Goal: Register for event/course

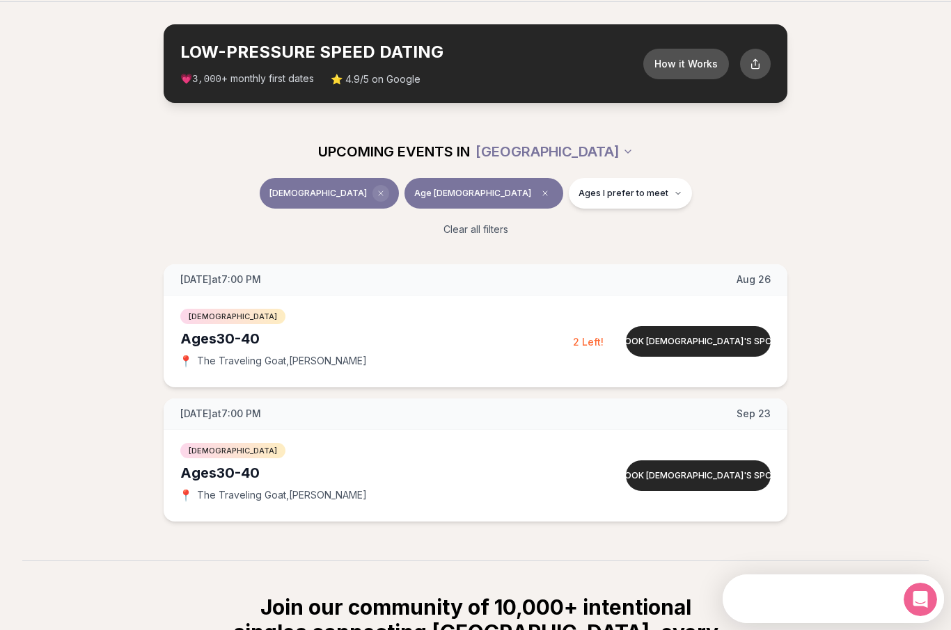
click at [389, 192] on span "Clear event type filter" at bounding box center [380, 193] width 17 height 17
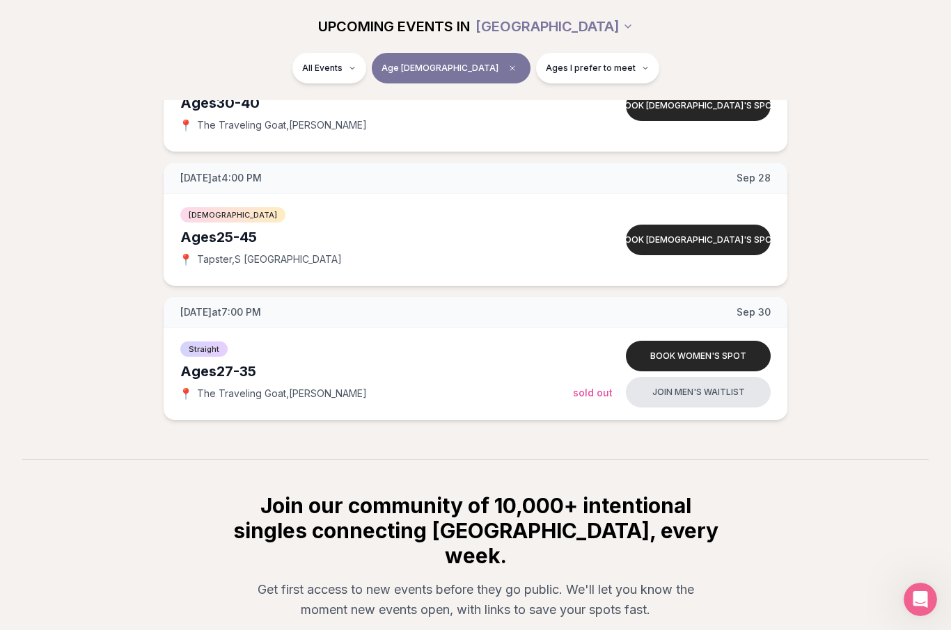
scroll to position [1739, 0]
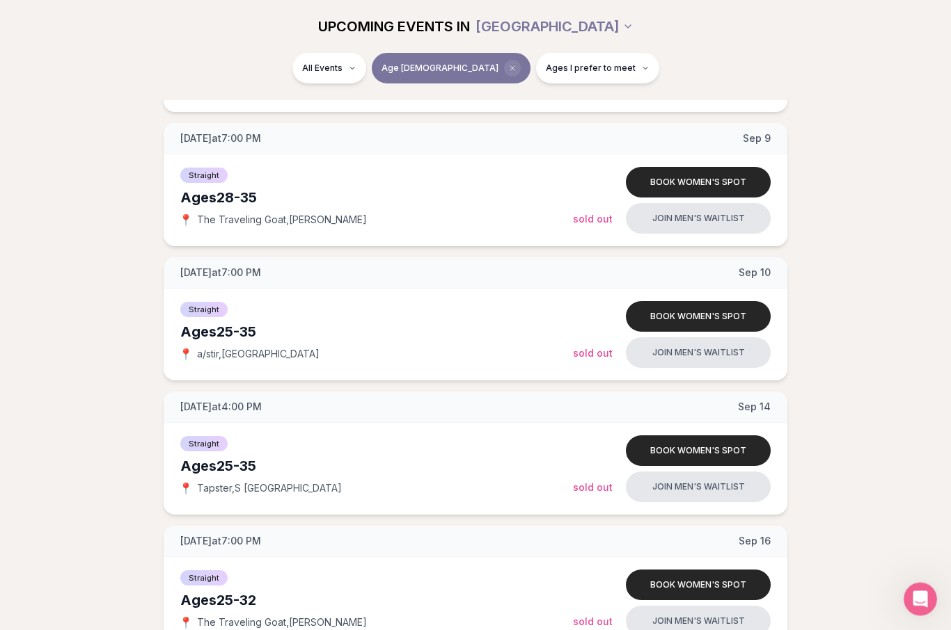
click at [504, 72] on span "Clear age" at bounding box center [512, 68] width 17 height 17
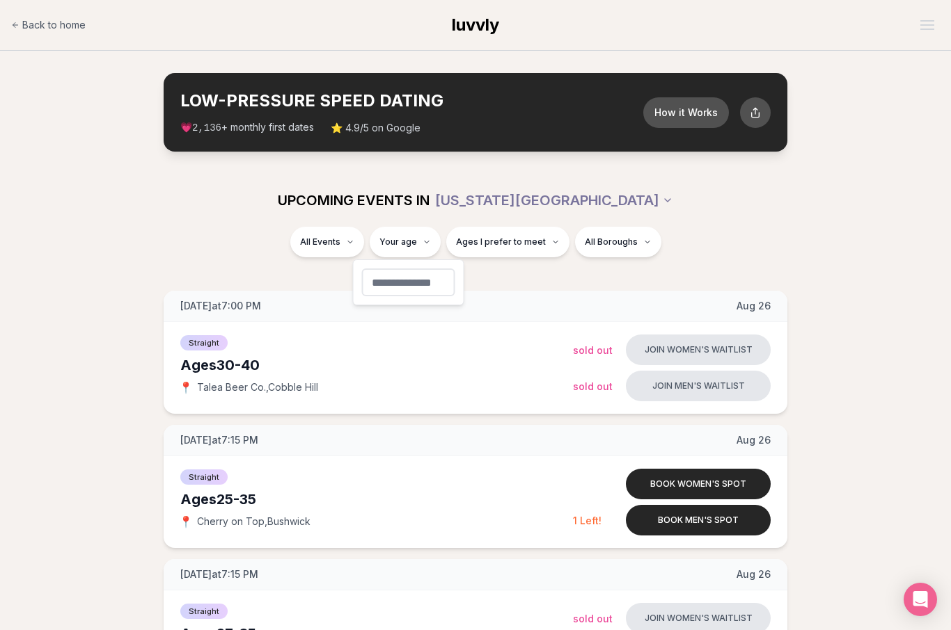
click at [534, 244] on span "Ages I prefer to meet" at bounding box center [501, 242] width 90 height 11
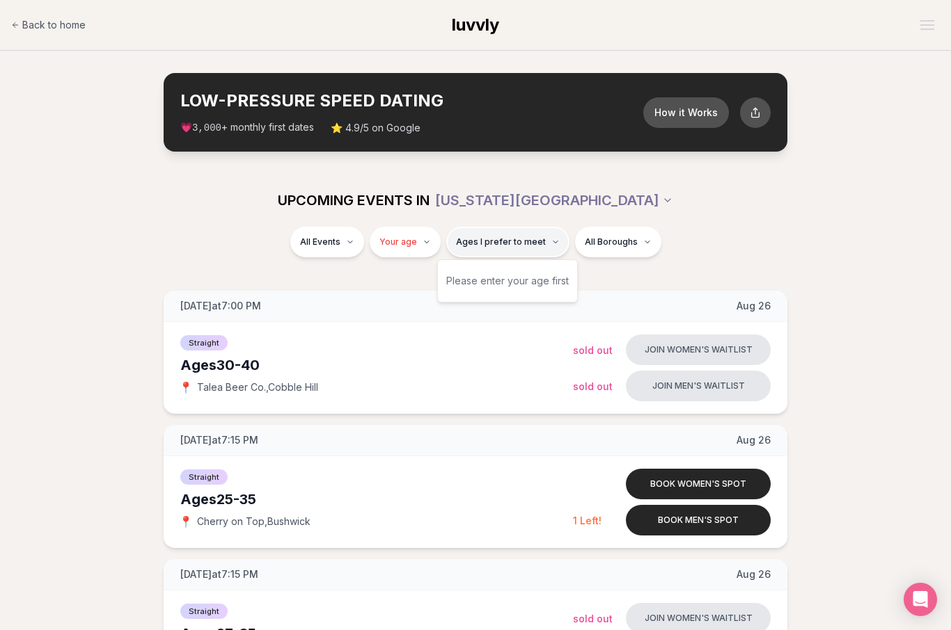
click at [536, 250] on button "Ages I prefer to meet" at bounding box center [507, 242] width 123 height 31
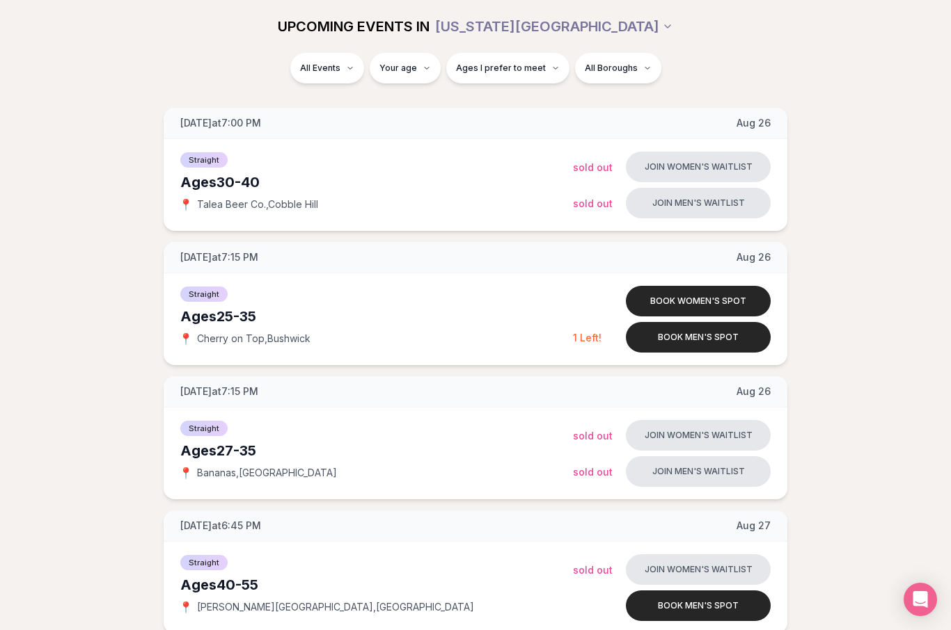
scroll to position [136, 0]
